Goal: Transaction & Acquisition: Purchase product/service

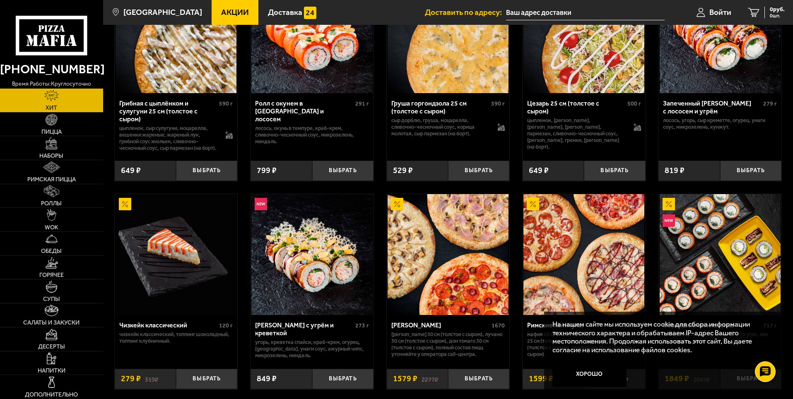
scroll to position [455, 0]
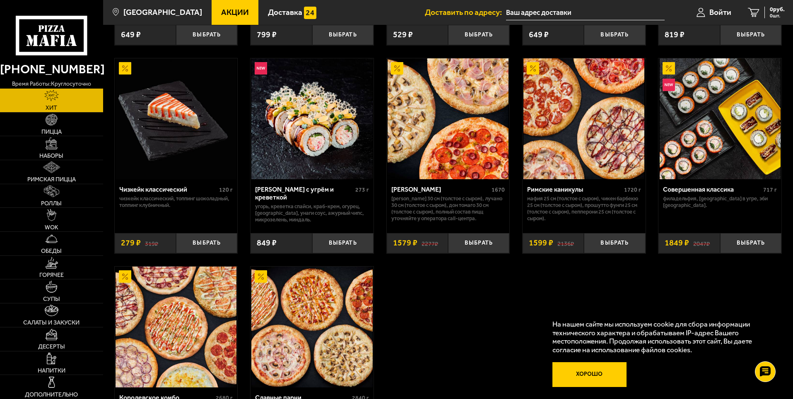
click at [595, 377] on button "Хорошо" at bounding box center [589, 374] width 75 height 25
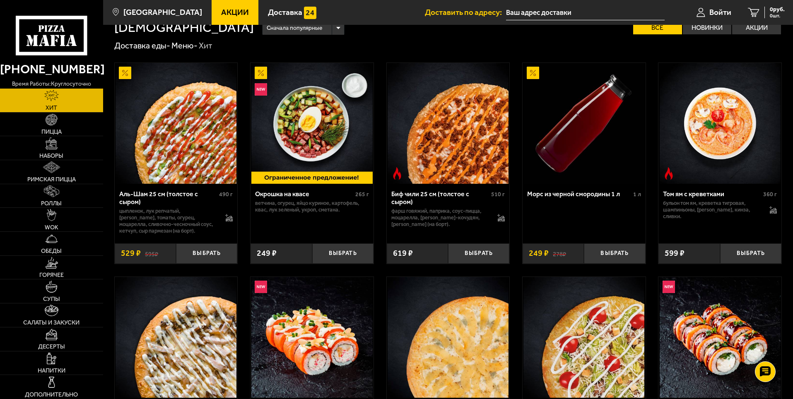
scroll to position [0, 0]
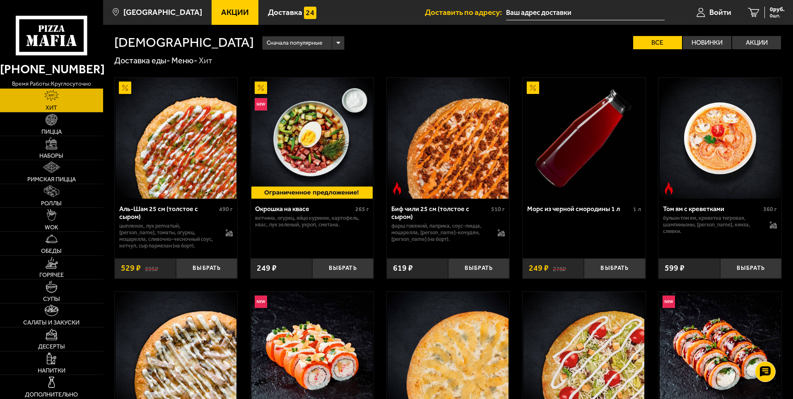
click at [43, 34] on icon at bounding box center [51, 35] width 71 height 39
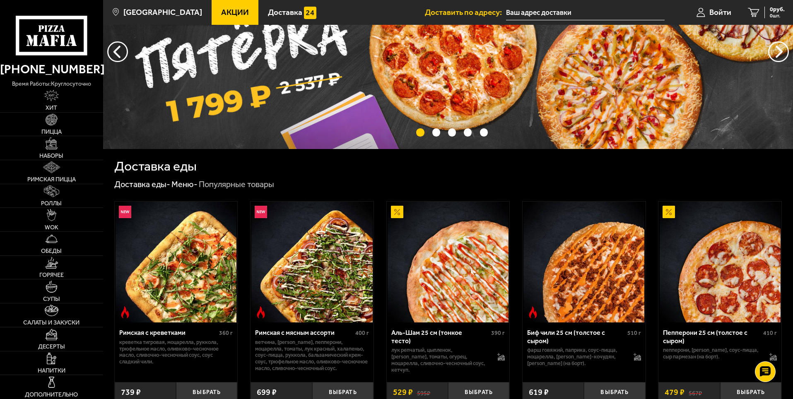
scroll to position [41, 0]
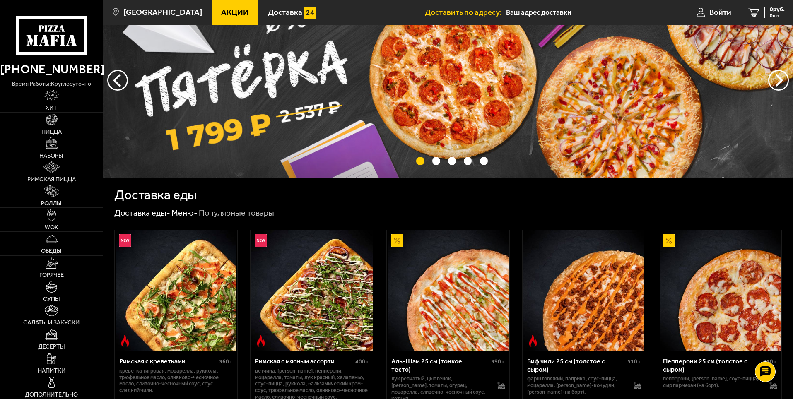
click at [221, 12] on span "Акции" at bounding box center [235, 12] width 28 height 8
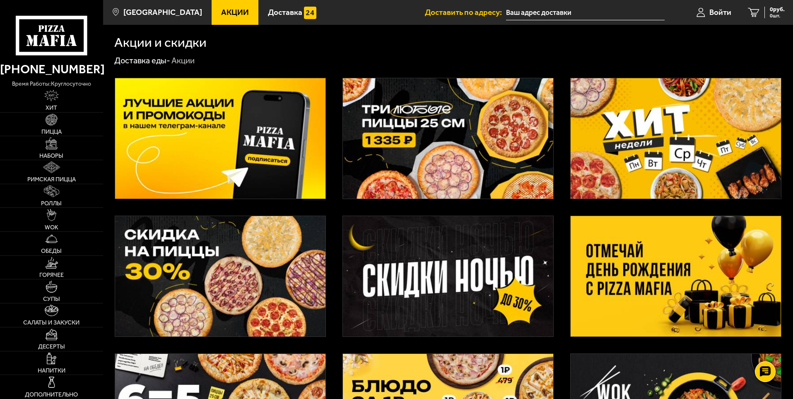
click at [452, 113] on img at bounding box center [448, 138] width 210 height 120
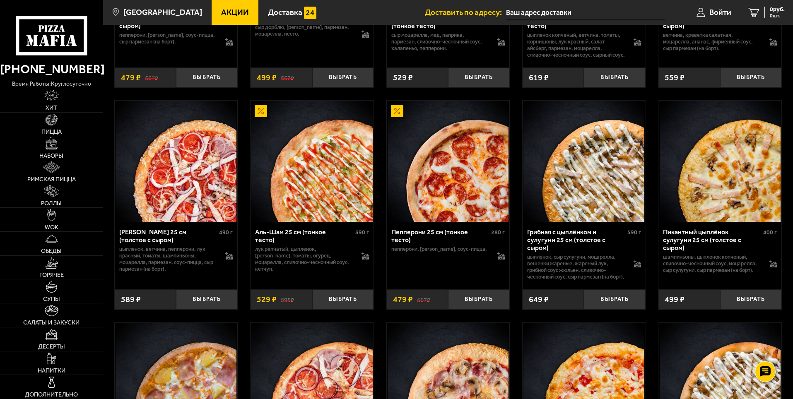
scroll to position [786, 0]
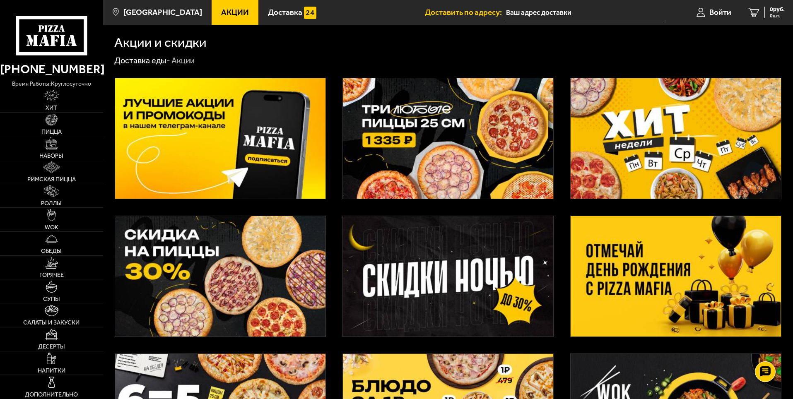
click at [420, 125] on img at bounding box center [448, 138] width 210 height 120
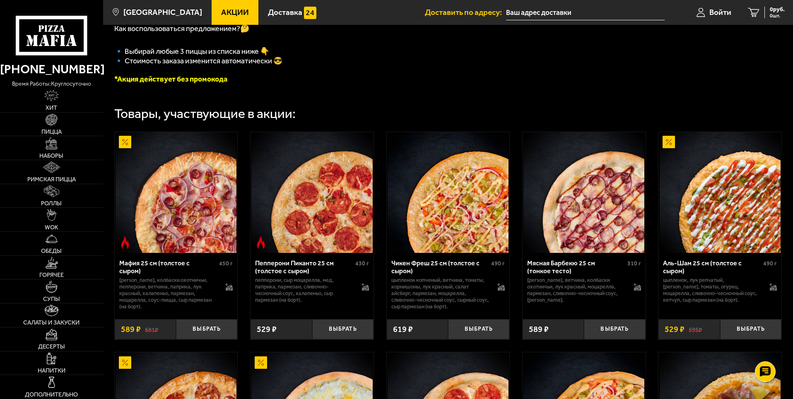
scroll to position [248, 0]
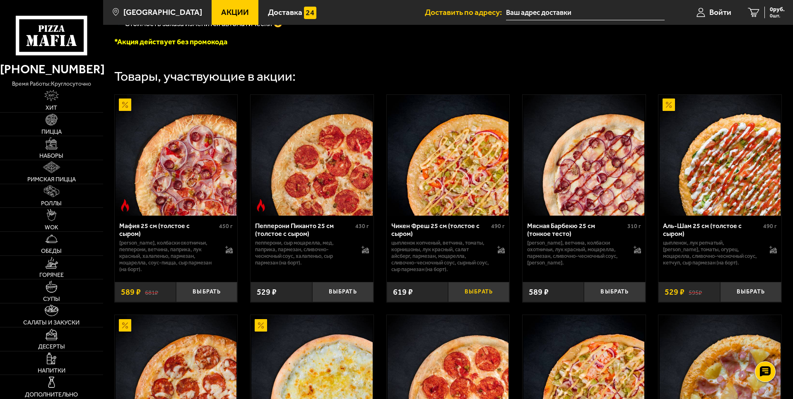
click at [480, 295] on button "Выбрать" at bounding box center [478, 292] width 61 height 20
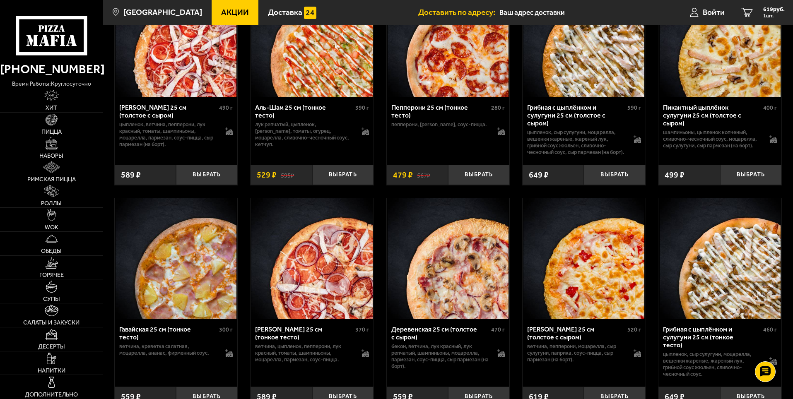
scroll to position [786, 0]
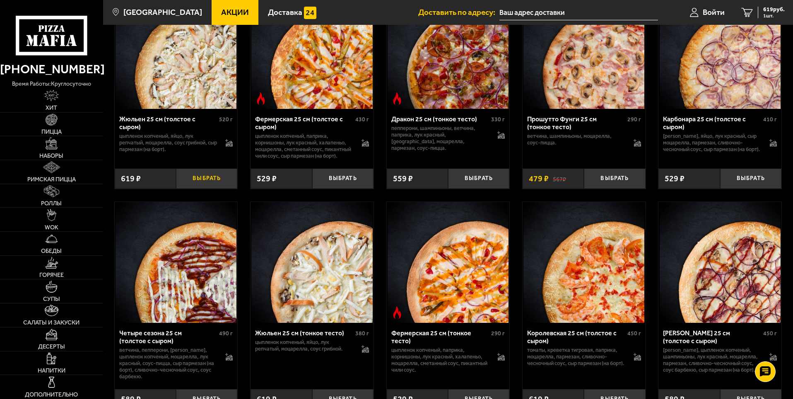
click at [208, 189] on button "Выбрать" at bounding box center [206, 178] width 61 height 20
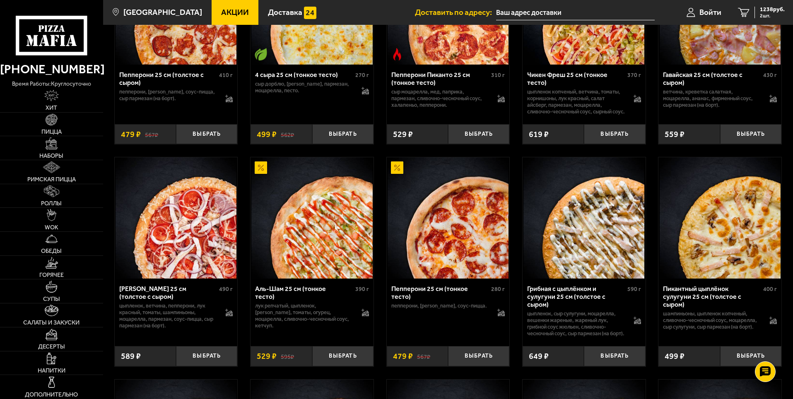
scroll to position [621, 0]
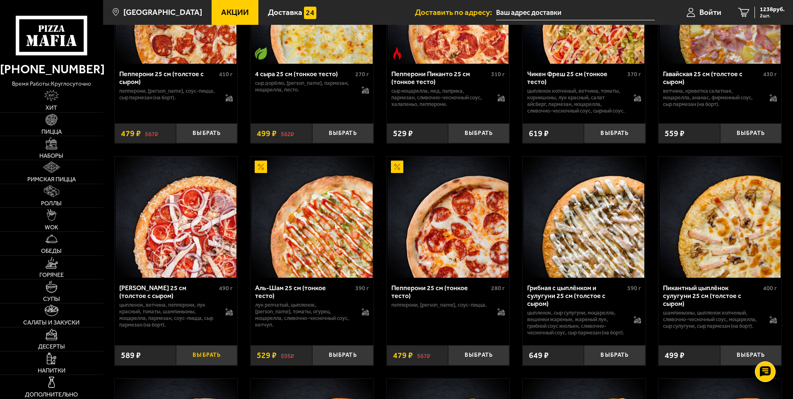
click at [210, 365] on button "Выбрать" at bounding box center [206, 355] width 61 height 20
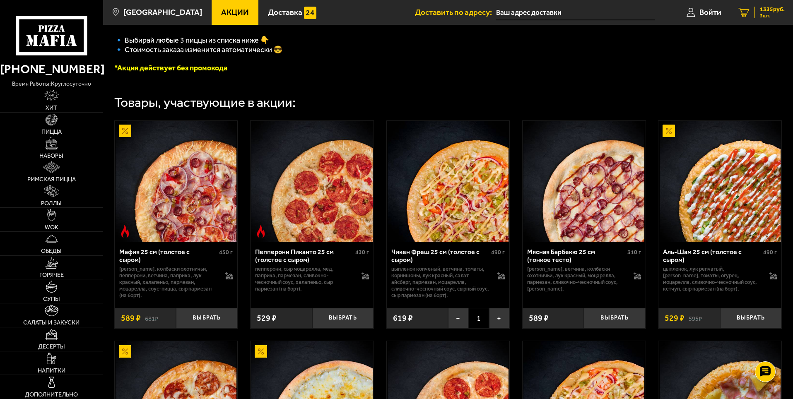
scroll to position [207, 0]
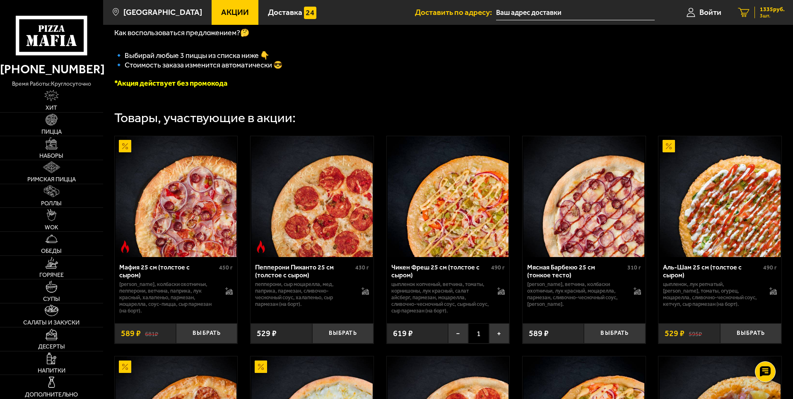
click at [769, 12] on span "1335 руб." at bounding box center [772, 10] width 25 height 6
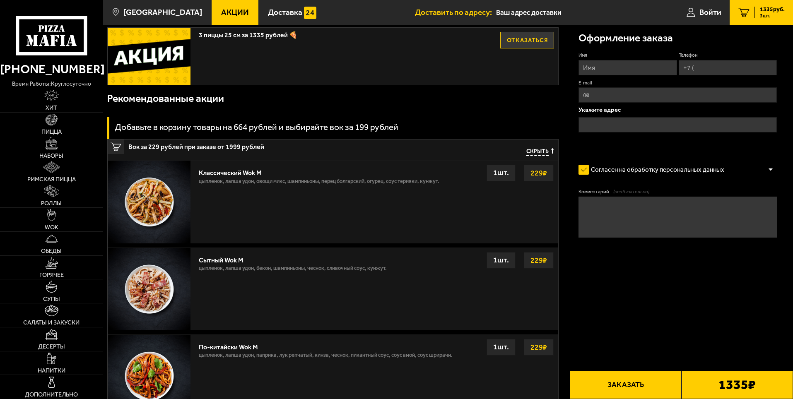
scroll to position [373, 0]
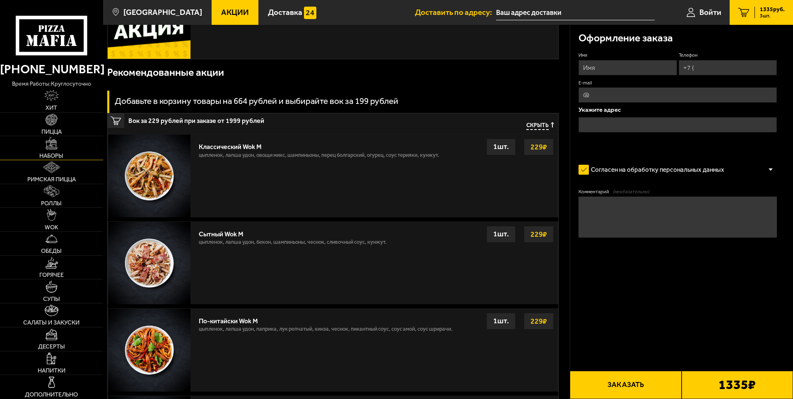
click at [79, 158] on link "Наборы" at bounding box center [51, 148] width 103 height 24
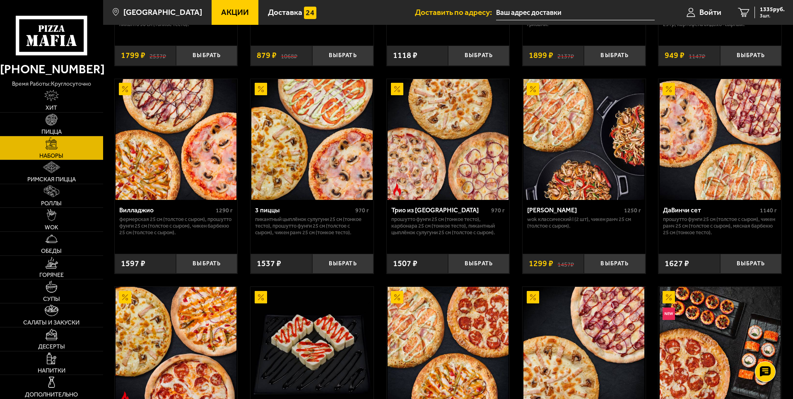
scroll to position [248, 0]
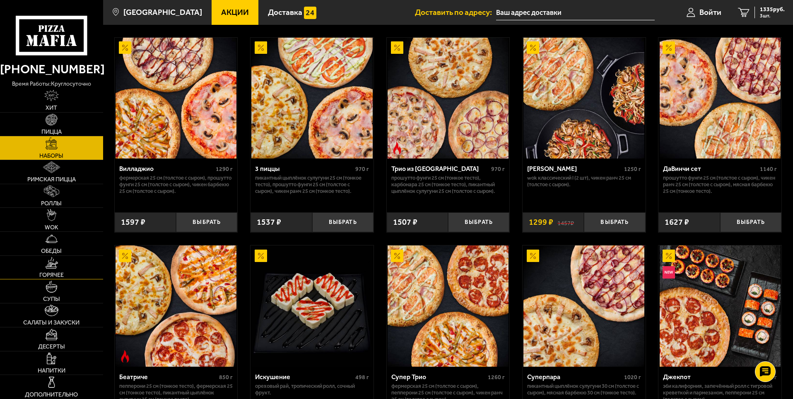
click at [60, 269] on link "Горячее" at bounding box center [51, 268] width 103 height 24
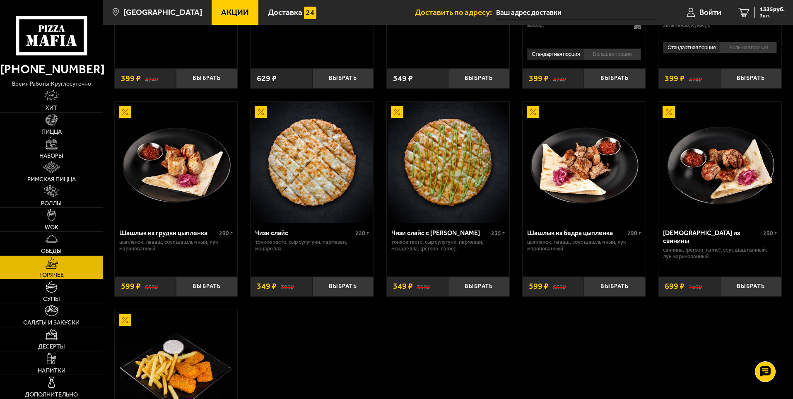
scroll to position [497, 0]
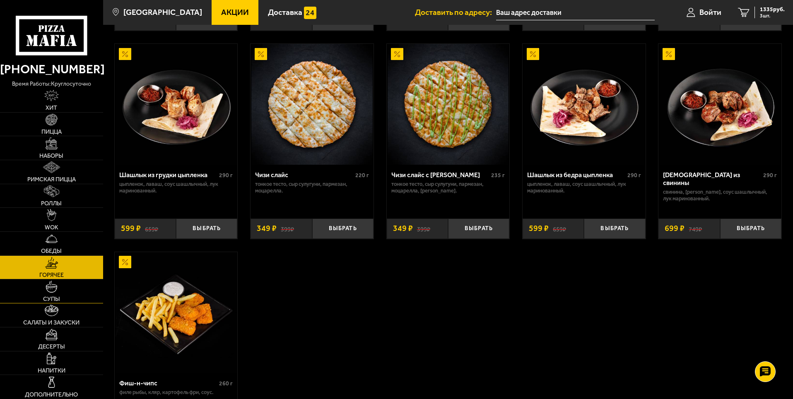
click at [57, 289] on img at bounding box center [52, 287] width 12 height 12
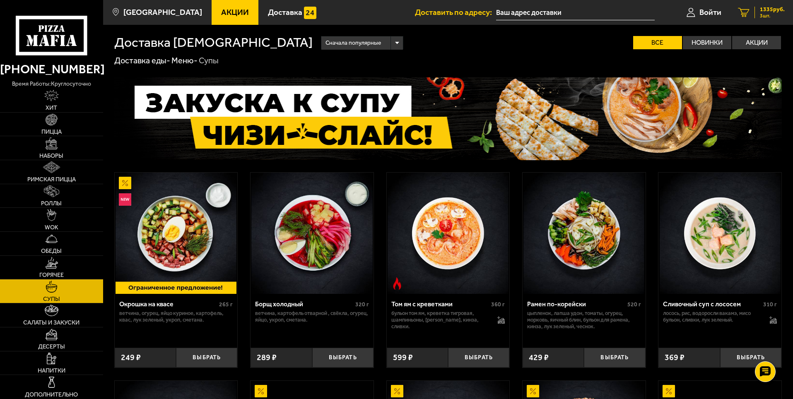
click at [762, 10] on span "1335 руб." at bounding box center [772, 10] width 25 height 6
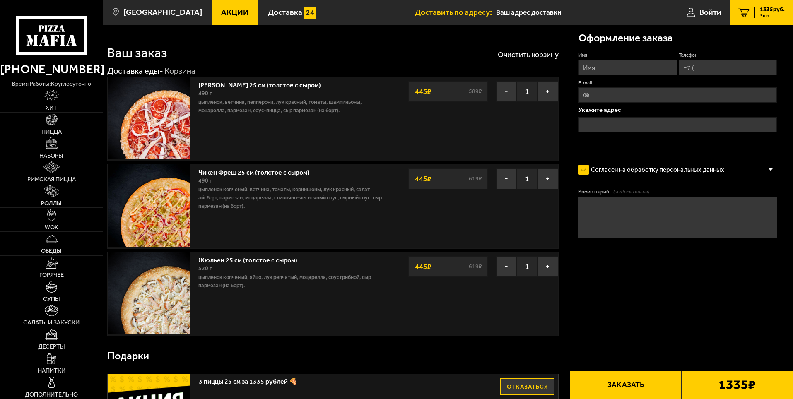
click at [607, 62] on input "Имя" at bounding box center [627, 67] width 98 height 15
type input "[PERSON_NAME]"
click at [704, 63] on input "Телефон" at bounding box center [727, 67] width 98 height 15
type input "[PHONE_NUMBER]"
click at [639, 96] on input "E-mail" at bounding box center [677, 94] width 198 height 15
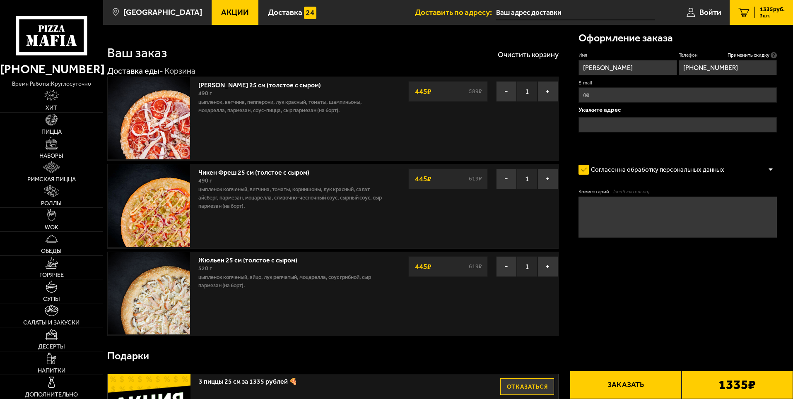
type input "[EMAIL_ADDRESS][DOMAIN_NAME]"
click at [617, 125] on input "text" at bounding box center [677, 124] width 198 height 15
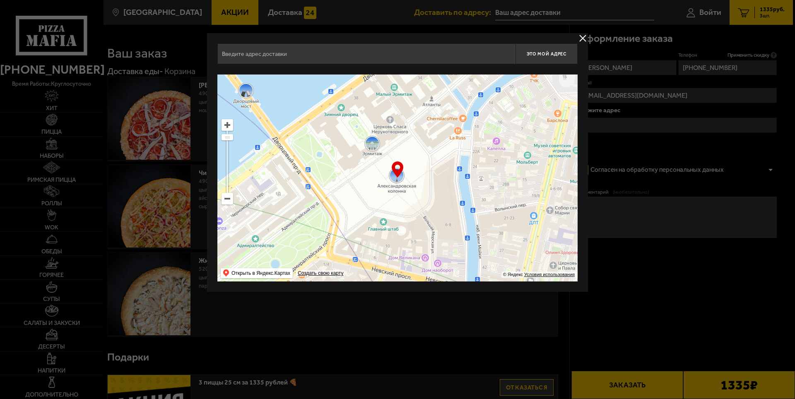
click at [312, 59] on input "text" at bounding box center [366, 53] width 298 height 21
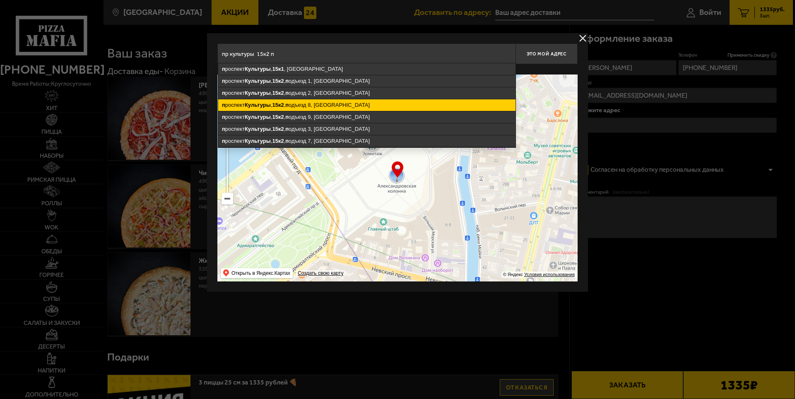
click at [307, 107] on ymaps "п роспект Культуры , 15к2 , п одъезд 8, [GEOGRAPHIC_DATA]" at bounding box center [366, 105] width 297 height 12
type input "[STREET_ADDRESS]"
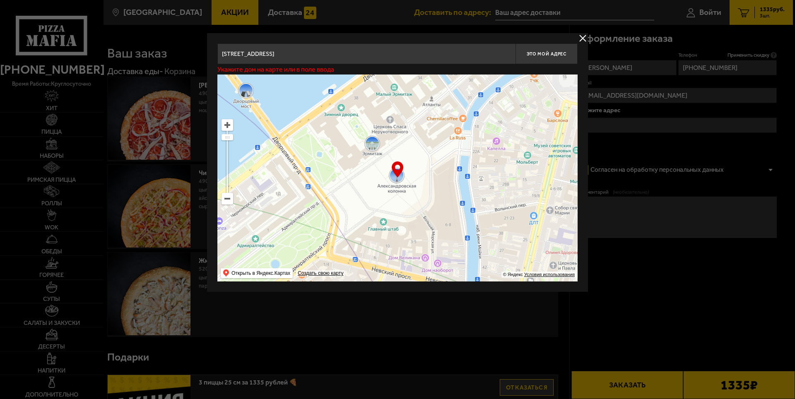
type input "[STREET_ADDRESS]"
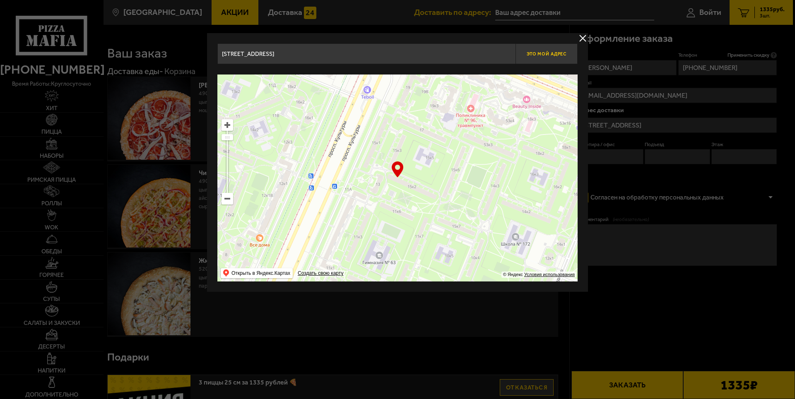
click at [556, 55] on span "Это мой адрес" at bounding box center [546, 53] width 40 height 5
click at [397, 180] on ymaps at bounding box center [397, 178] width 360 height 207
click at [626, 149] on div at bounding box center [397, 199] width 795 height 399
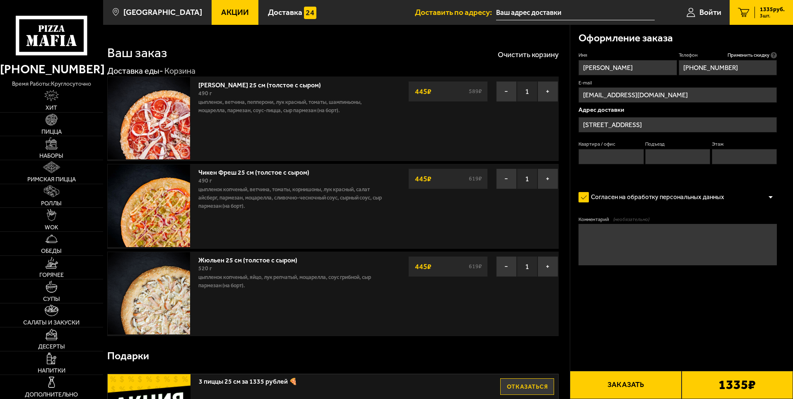
click at [610, 158] on input "Квартира / офис" at bounding box center [610, 156] width 65 height 15
type input "105"
click at [662, 159] on input "Подъезд" at bounding box center [677, 156] width 65 height 15
type input "8"
click at [731, 160] on input "Этаж" at bounding box center [743, 156] width 65 height 15
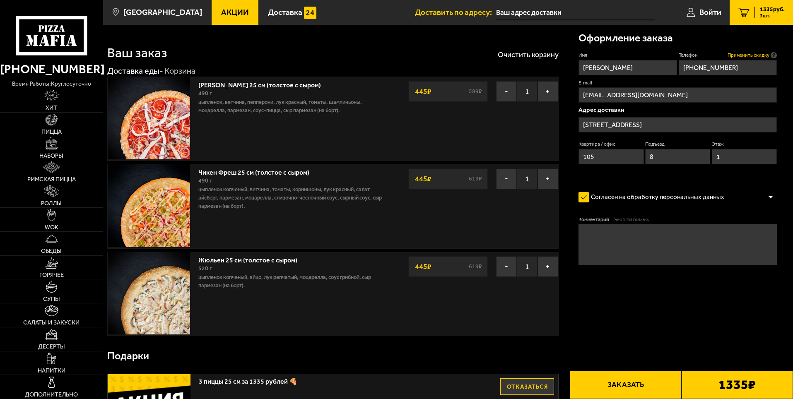
type input "1"
click at [769, 56] on span "Применить скидку" at bounding box center [748, 55] width 42 height 7
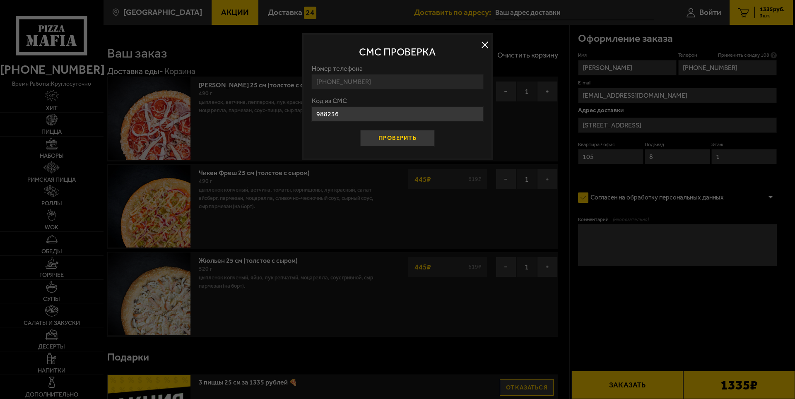
type input "988236"
click at [380, 139] on button "Проверить" at bounding box center [397, 138] width 75 height 17
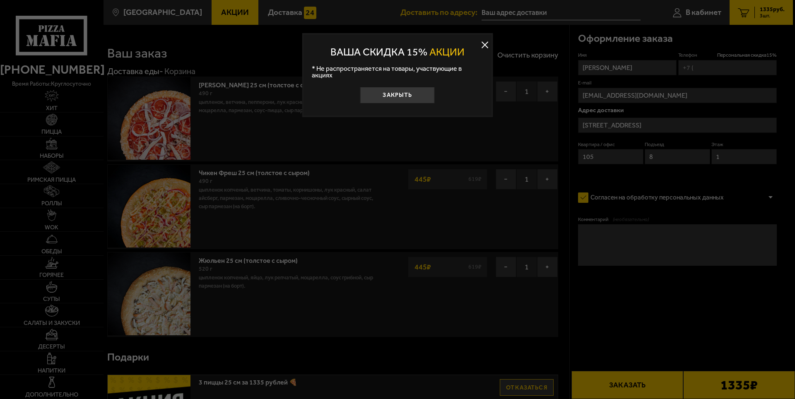
click at [484, 43] on button at bounding box center [484, 45] width 12 height 12
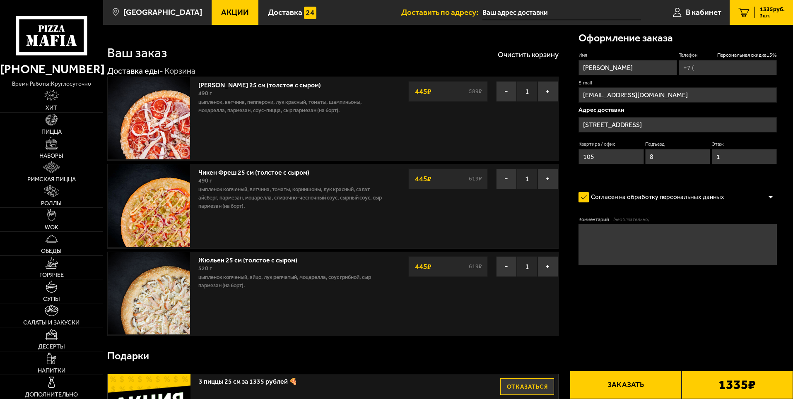
click at [720, 68] on input "Телефон Персональная скидка 15 %" at bounding box center [727, 67] width 98 height 15
type input "[PHONE_NUMBER]"
drag, startPoint x: 705, startPoint y: 376, endPoint x: 695, endPoint y: 377, distance: 10.0
click at [705, 377] on div "1335 ₽" at bounding box center [736, 385] width 111 height 28
click at [652, 378] on button "Заказать" at bounding box center [625, 385] width 111 height 28
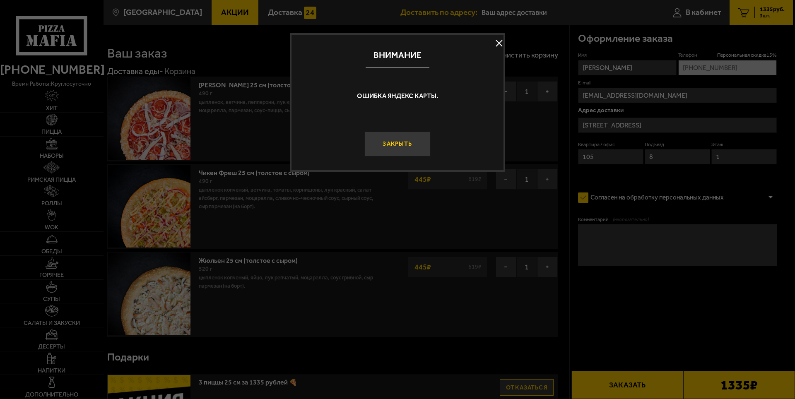
click at [408, 144] on button "Закрыть" at bounding box center [397, 144] width 66 height 25
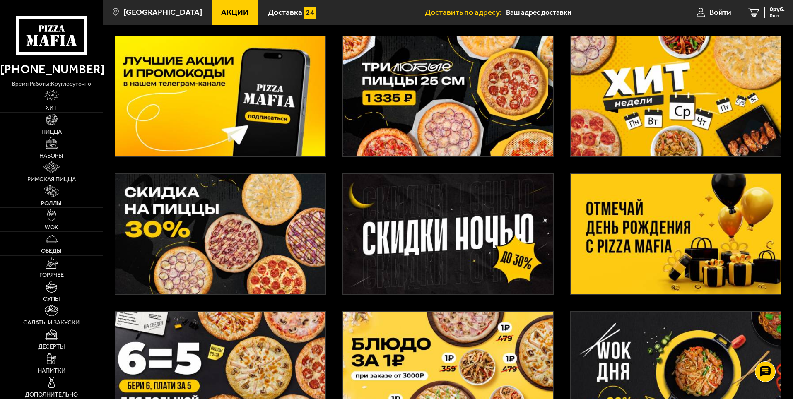
scroll to position [41, 0]
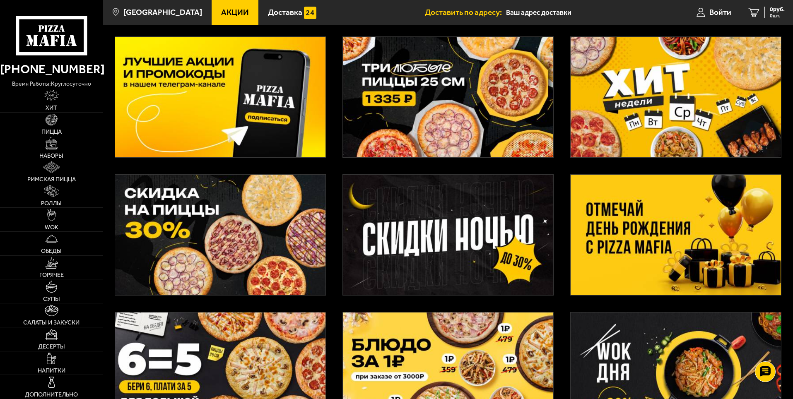
click at [642, 68] on img at bounding box center [675, 97] width 210 height 120
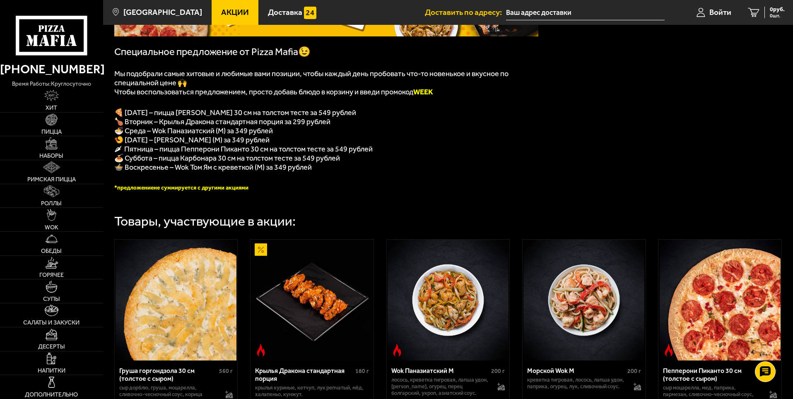
scroll to position [124, 0]
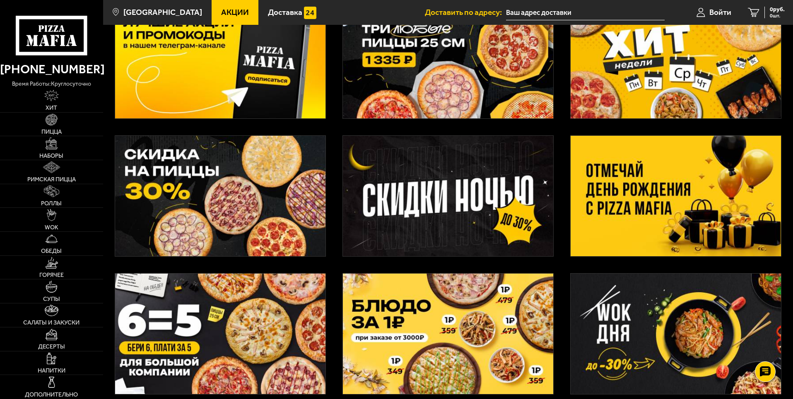
scroll to position [3, 0]
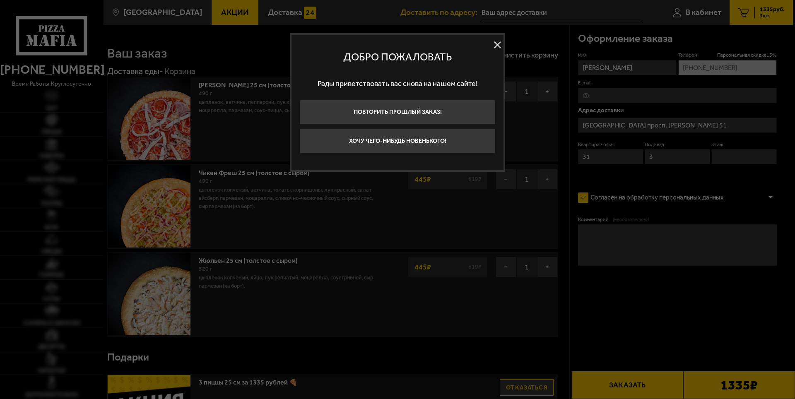
type input "проспект Металлистов, 120"
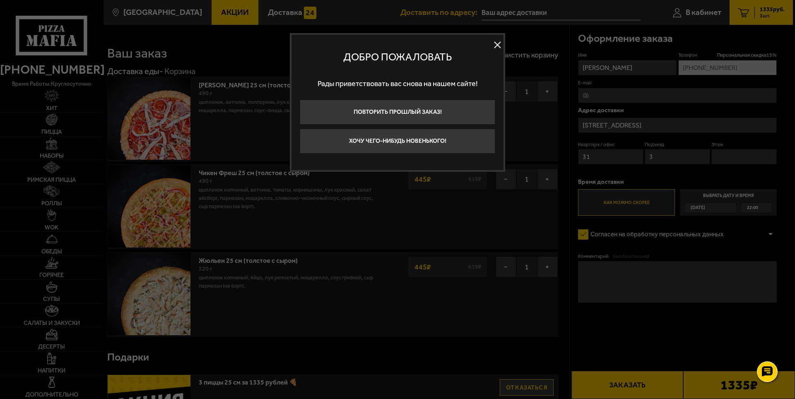
click at [496, 40] on button at bounding box center [497, 45] width 12 height 12
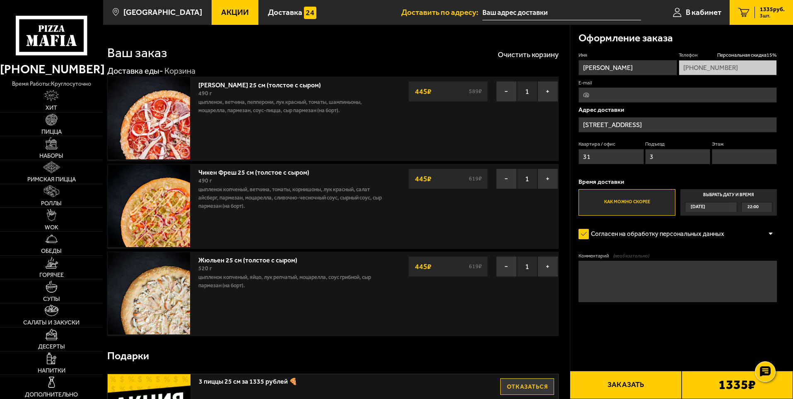
click at [668, 91] on input "E-mail" at bounding box center [677, 94] width 198 height 15
type input "[EMAIL_ADDRESS][DOMAIN_NAME]"
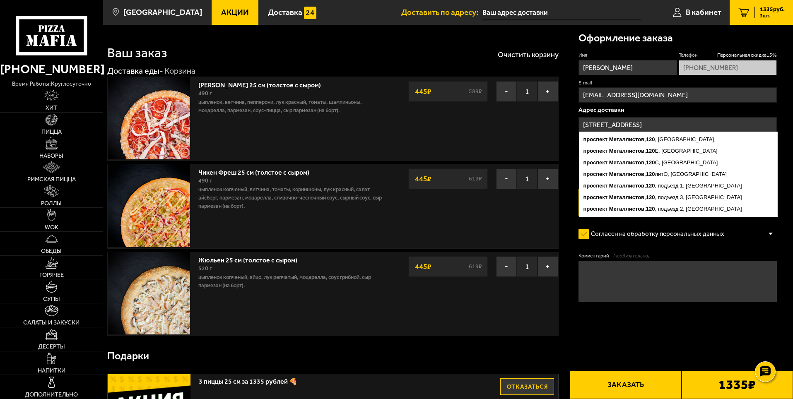
click at [668, 122] on input "проспект Металлистов, 120" at bounding box center [677, 124] width 198 height 15
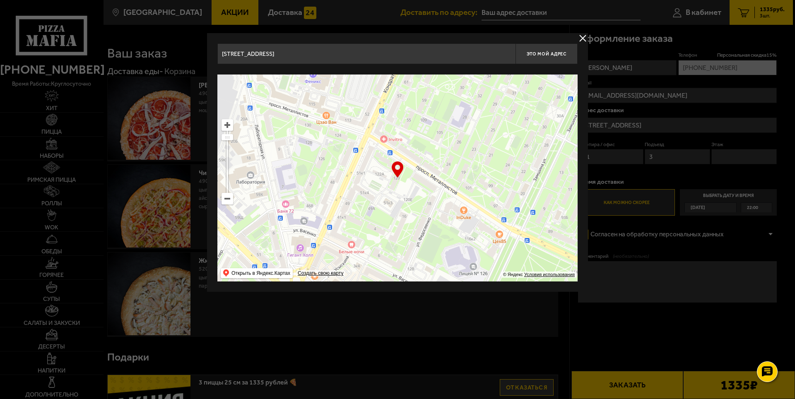
drag, startPoint x: 372, startPoint y: 57, endPoint x: 147, endPoint y: 49, distance: 225.7
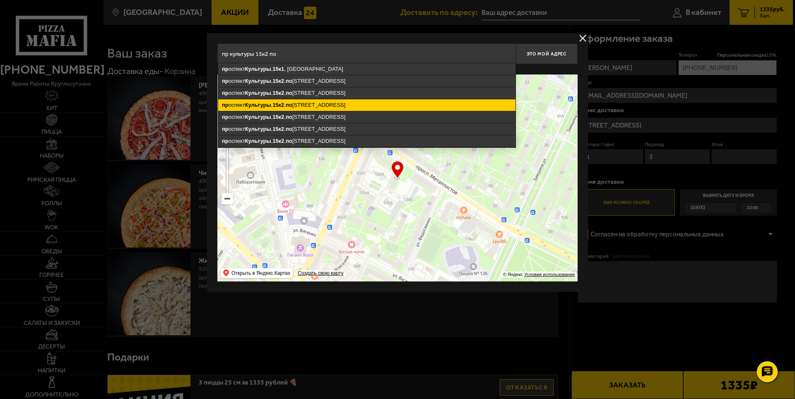
click at [327, 108] on ymaps "пр оспект Культуры , 15к2 , по дъезд 8, Санкт-Петербург" at bounding box center [366, 105] width 297 height 12
type input "[STREET_ADDRESS]"
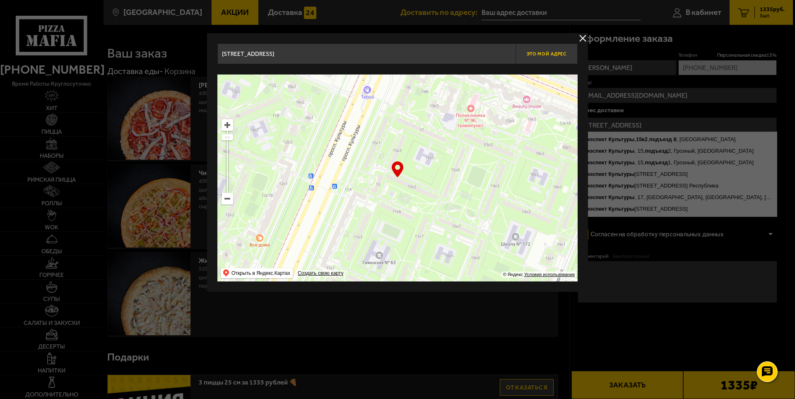
click at [555, 54] on span "Это мой адрес" at bounding box center [546, 53] width 40 height 5
click at [397, 180] on ymaps at bounding box center [397, 178] width 360 height 207
click at [400, 173] on div "… © Яндекс Условия использования Открыть в Яндекс.Картах Создать свою карту" at bounding box center [397, 178] width 360 height 207
click at [580, 36] on button "delivery type" at bounding box center [582, 38] width 10 height 10
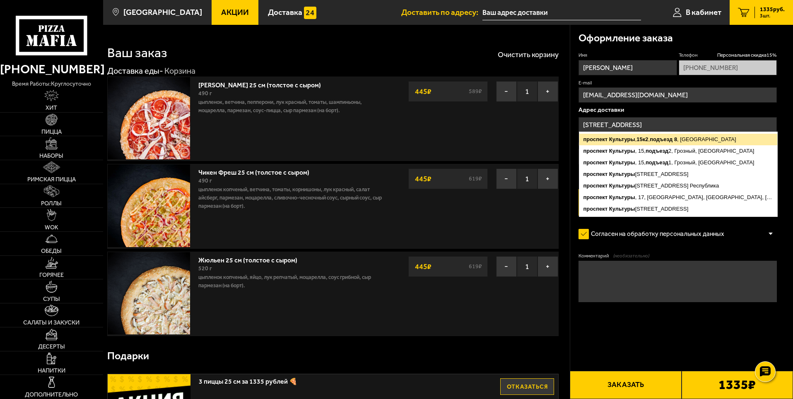
click at [683, 138] on ymaps "проспект Культуры , 15к2 , подъезд 8 , Санкт-Петербург" at bounding box center [678, 140] width 198 height 12
type input "[STREET_ADDRESS]"
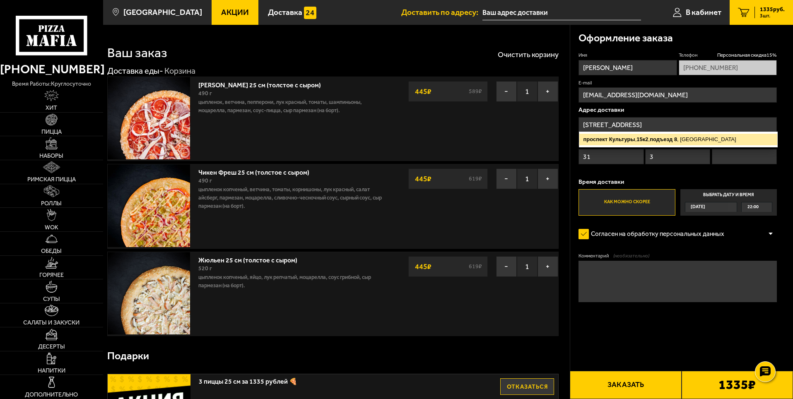
click at [657, 140] on ymaps "подъезд" at bounding box center [660, 139] width 23 height 6
click at [655, 139] on ymaps "подъезд" at bounding box center [660, 139] width 23 height 6
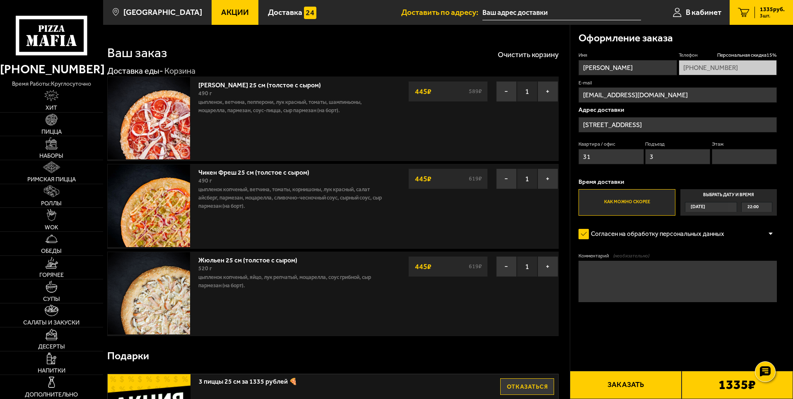
drag, startPoint x: 614, startPoint y: 153, endPoint x: 522, endPoint y: 151, distance: 92.7
type input "105"
drag, startPoint x: 657, startPoint y: 161, endPoint x: 571, endPoint y: 149, distance: 86.9
click at [574, 149] on div "Оформление заказа Имя Светлана Телефон Персональная скидка 15 % +7 (904) 514-12…" at bounding box center [681, 188] width 223 height 326
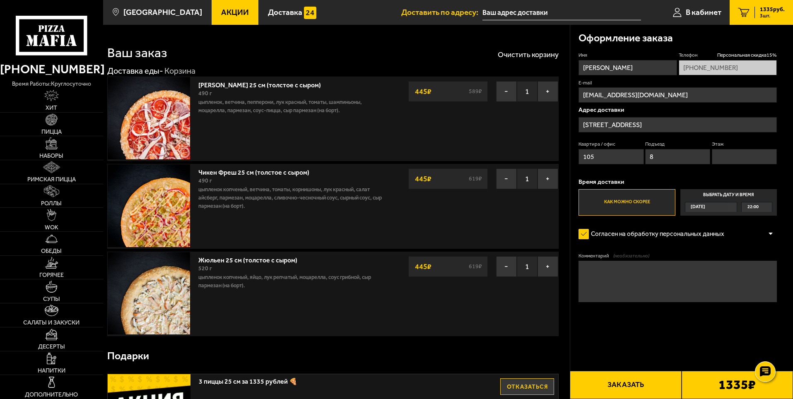
type input "8"
click at [736, 154] on input "Этаж" at bounding box center [743, 156] width 65 height 15
type input "1"
click at [770, 231] on div at bounding box center [770, 234] width 12 height 6
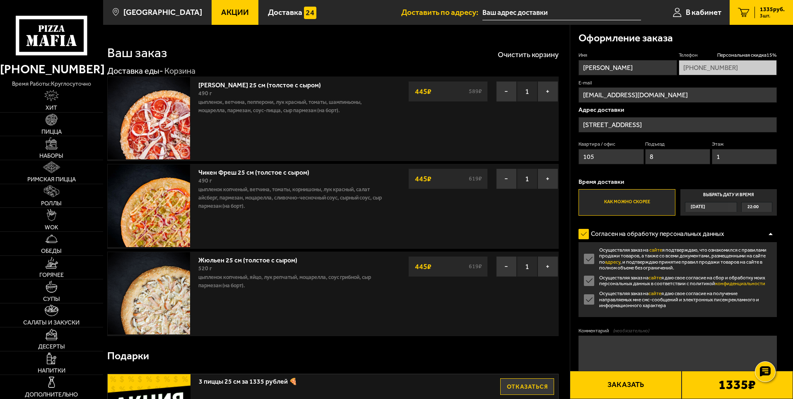
click at [767, 231] on div at bounding box center [770, 234] width 12 height 6
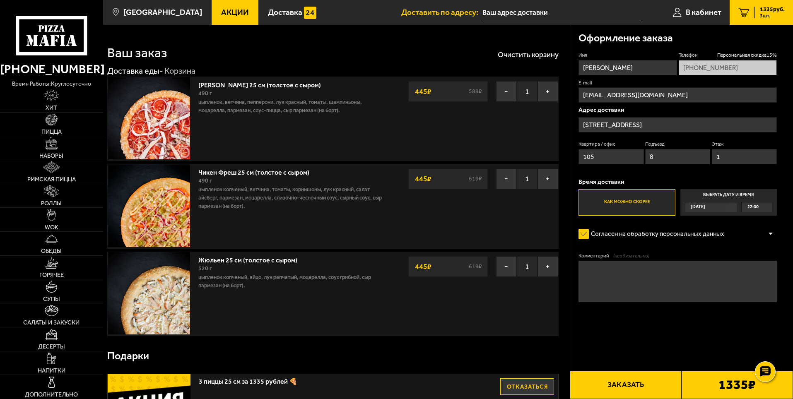
click at [629, 375] on button "Заказать" at bounding box center [625, 385] width 111 height 28
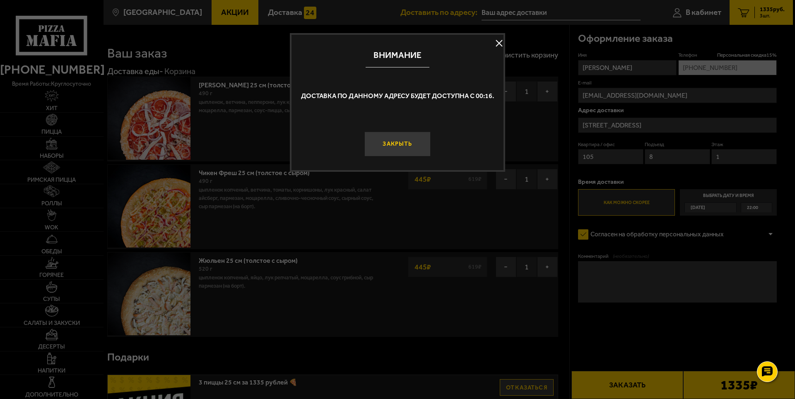
click at [407, 135] on button "Закрыть" at bounding box center [397, 144] width 66 height 25
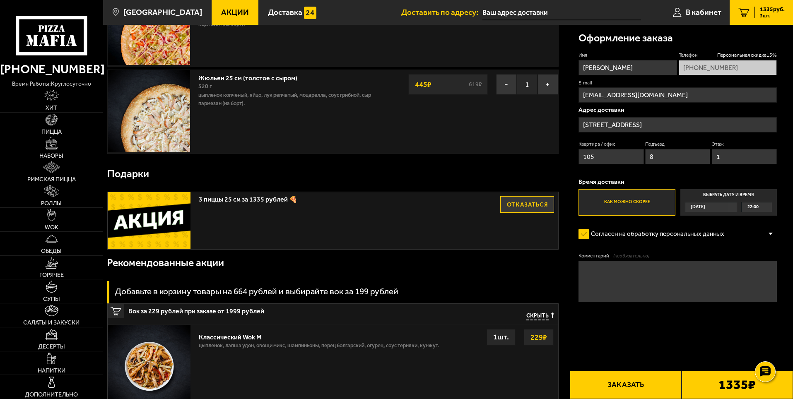
scroll to position [248, 0]
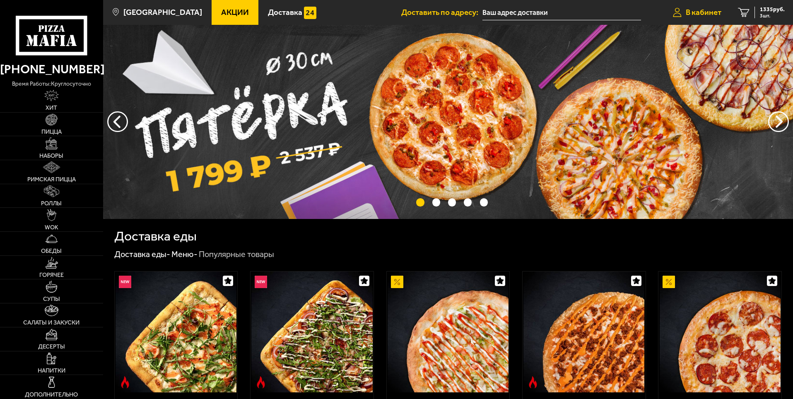
click at [696, 6] on link "В кабинет" at bounding box center [696, 12] width 65 height 25
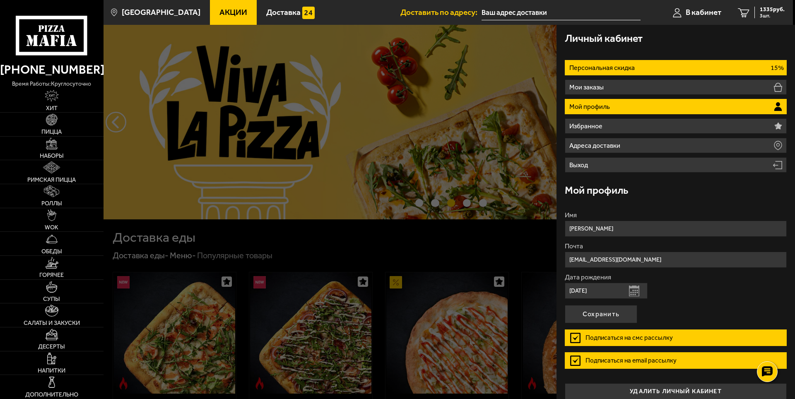
click at [628, 66] on p "Персональная скидка" at bounding box center [602, 68] width 67 height 7
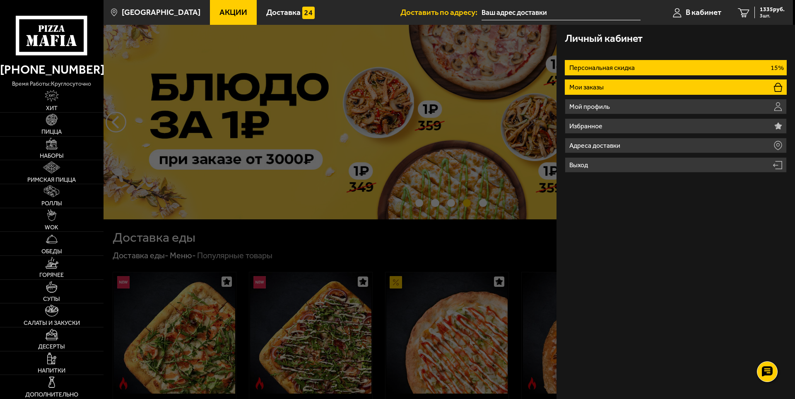
click at [622, 84] on li "Мои заказы" at bounding box center [676, 86] width 222 height 15
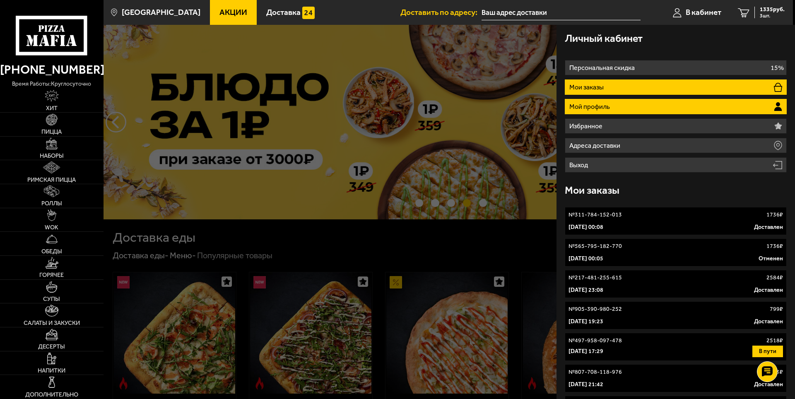
click at [618, 99] on li "Мой профиль" at bounding box center [676, 106] width 222 height 15
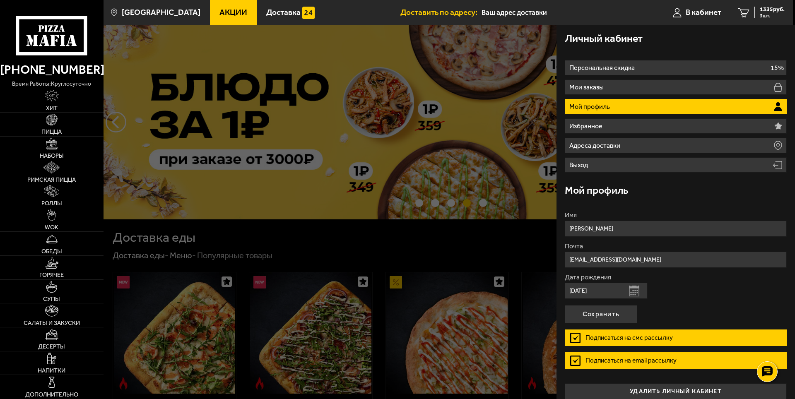
scroll to position [9, 0]
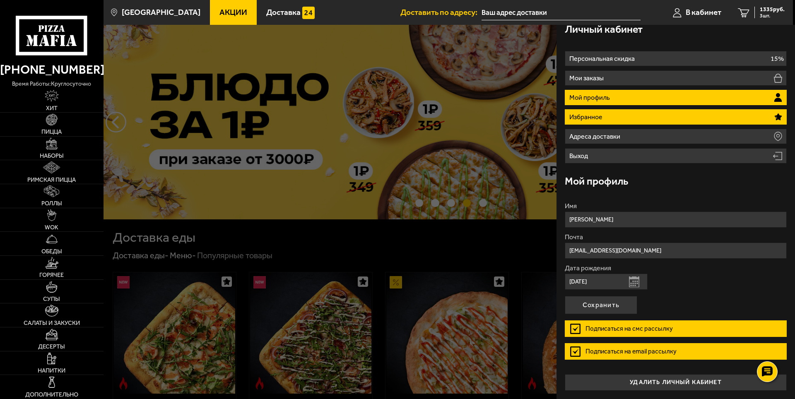
click at [624, 116] on li "Избранное" at bounding box center [676, 116] width 222 height 15
